Goal: Task Accomplishment & Management: Use online tool/utility

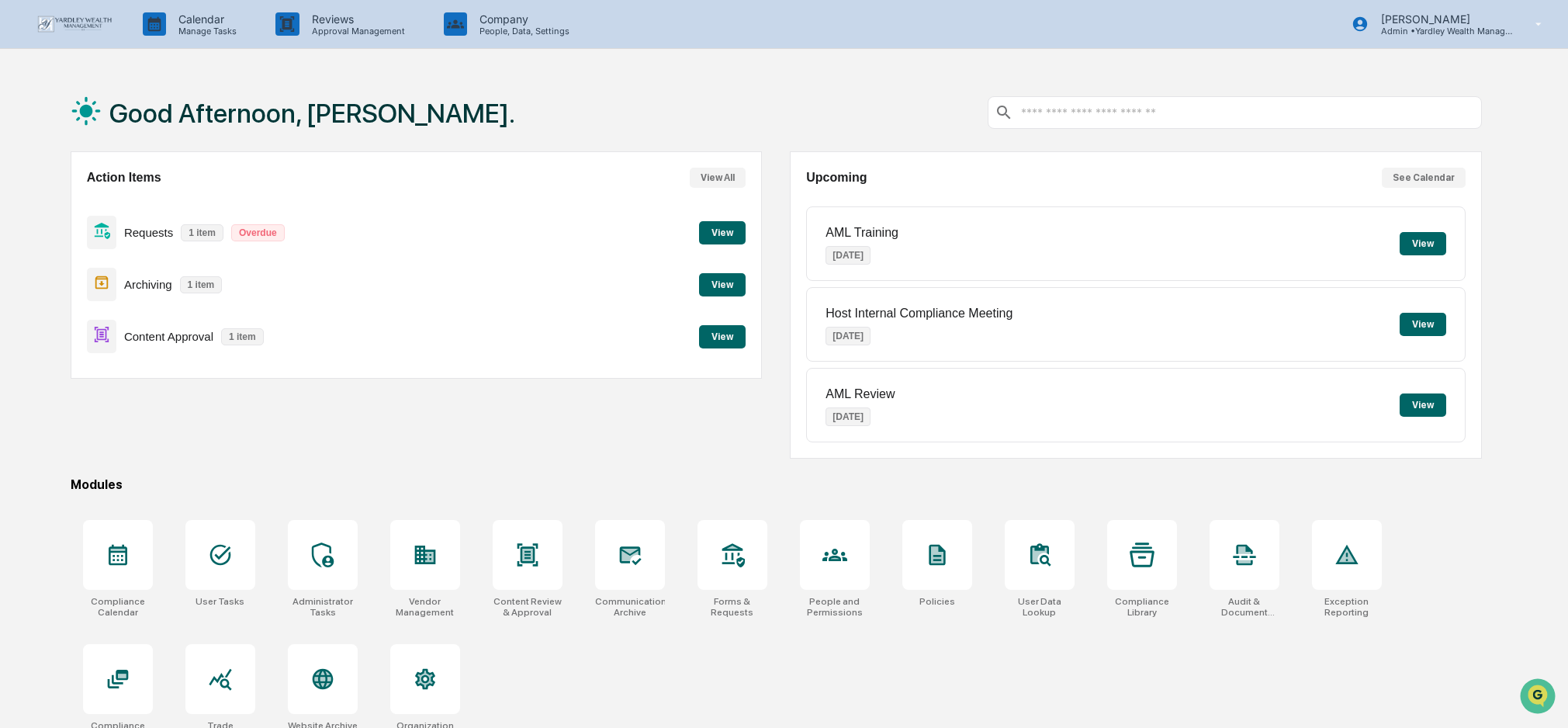
click at [714, 337] on button "View" at bounding box center [722, 337] width 46 height 24
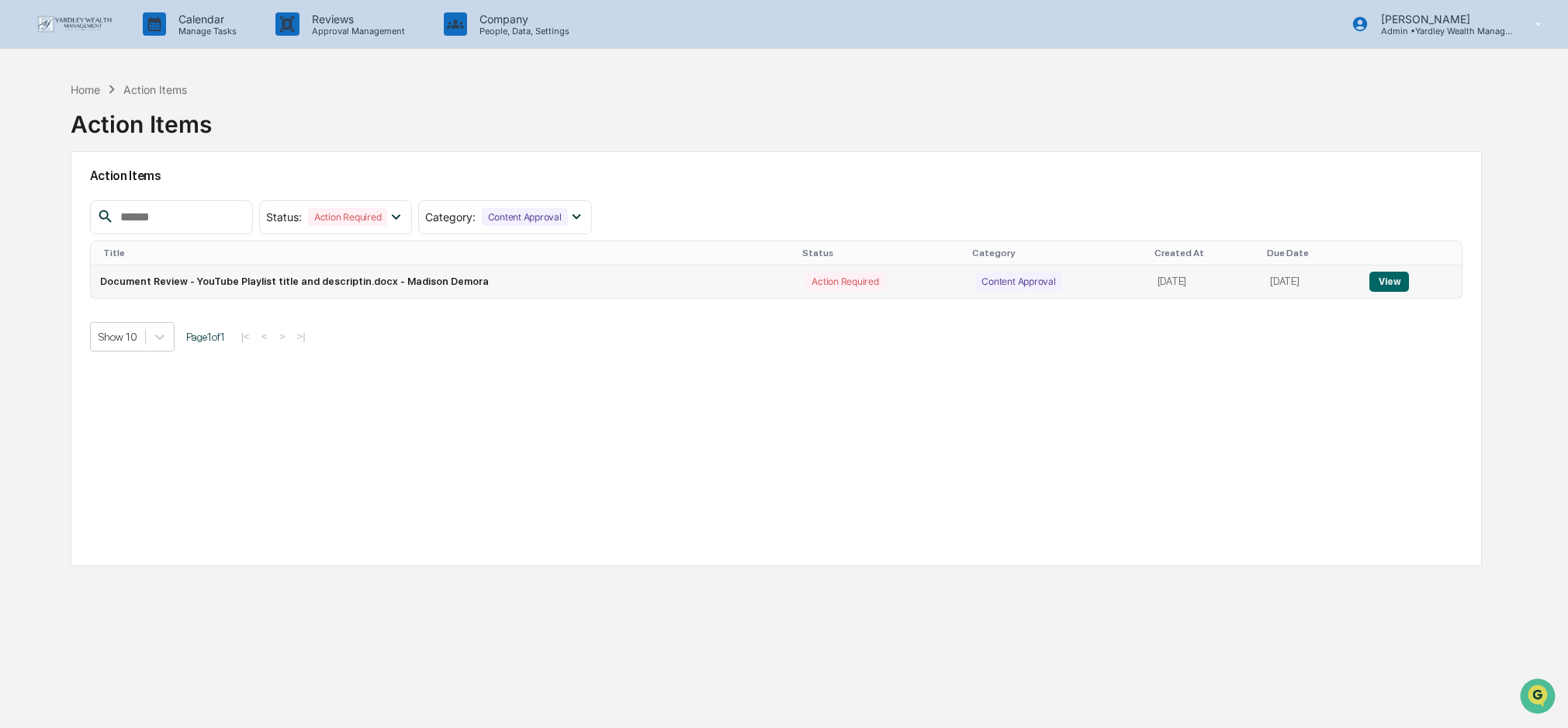
click at [1393, 278] on button "View" at bounding box center [1389, 281] width 39 height 20
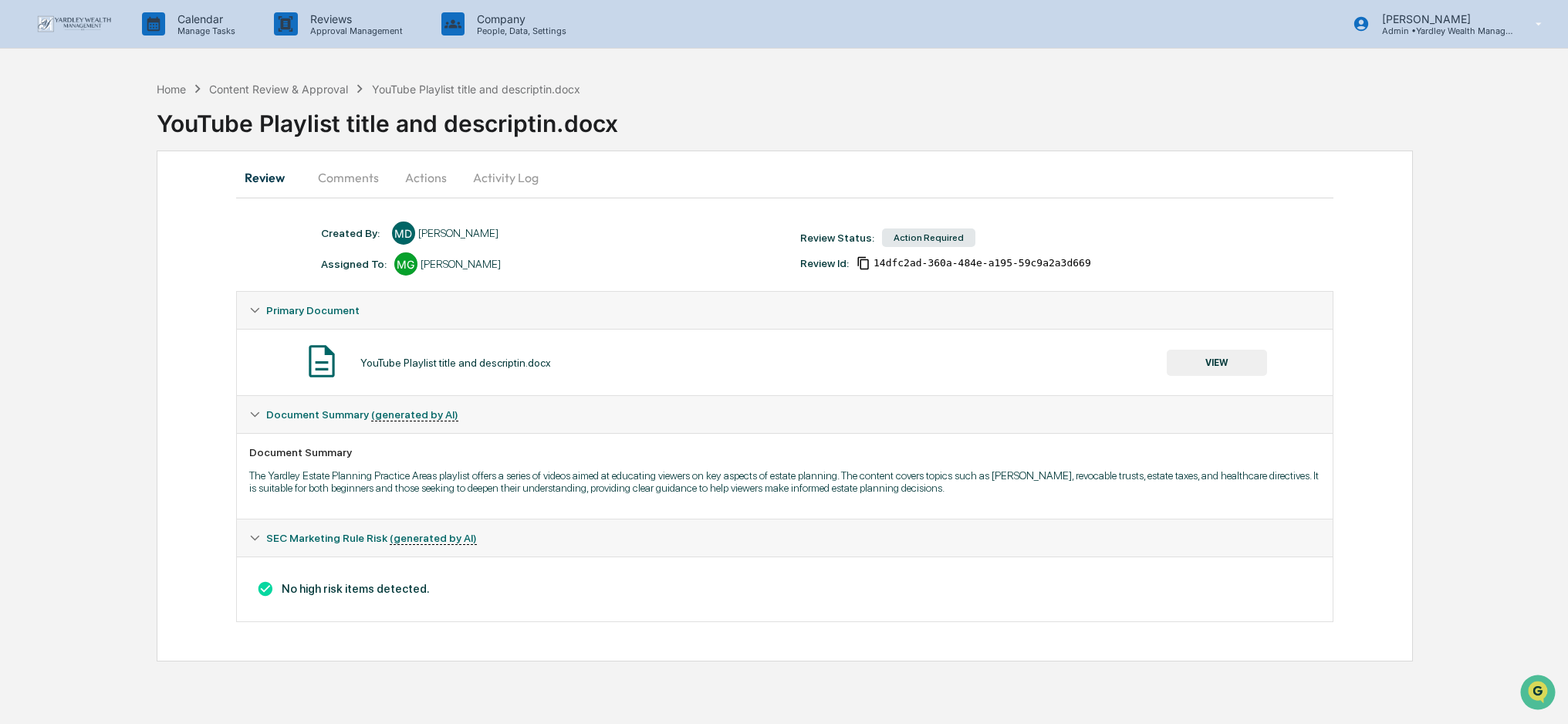
click at [416, 176] on button "Actions" at bounding box center [426, 178] width 70 height 37
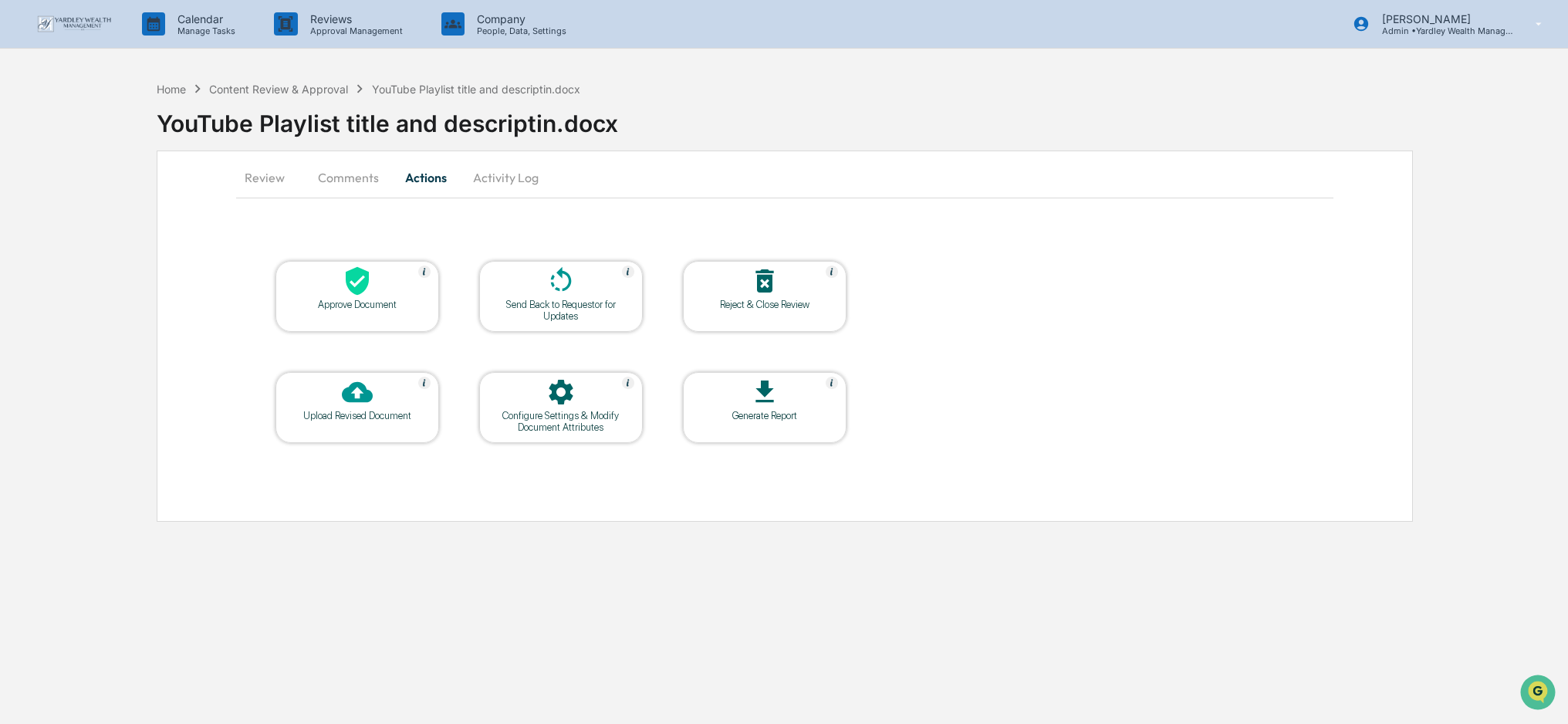
click at [374, 268] on div at bounding box center [357, 283] width 154 height 33
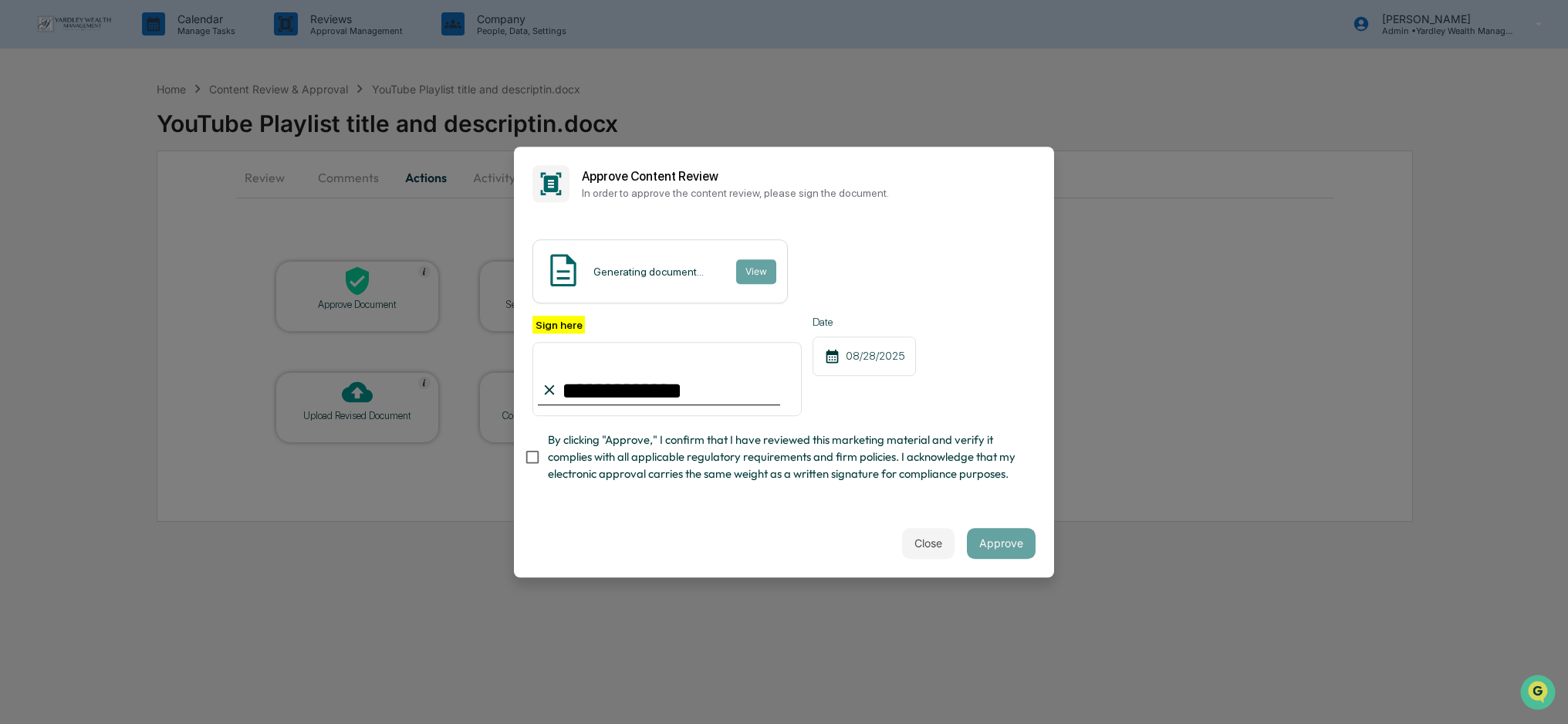
type input "**********"
click at [998, 543] on button "Approve" at bounding box center [1002, 543] width 69 height 30
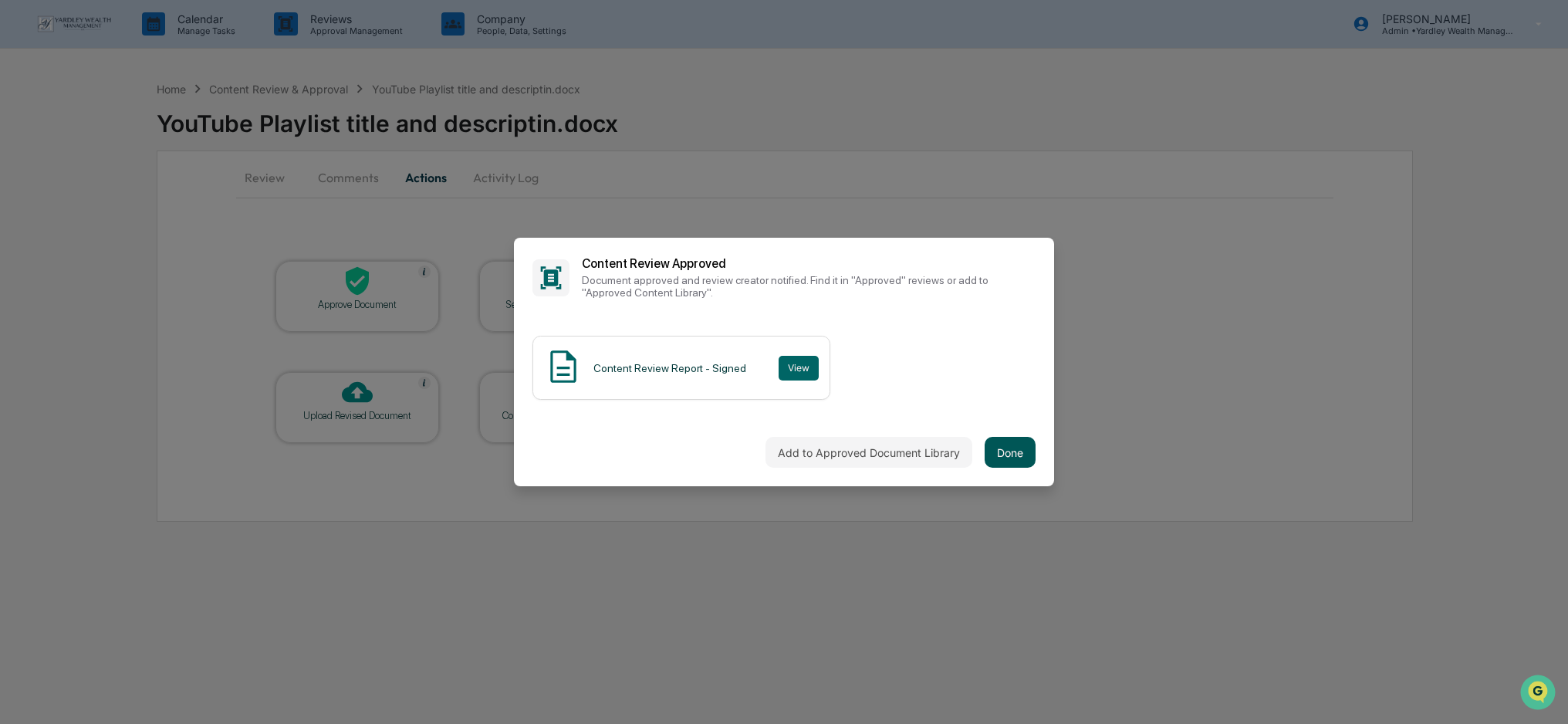
click at [1021, 453] on button "Done" at bounding box center [1011, 451] width 51 height 30
